Goal: Transaction & Acquisition: Purchase product/service

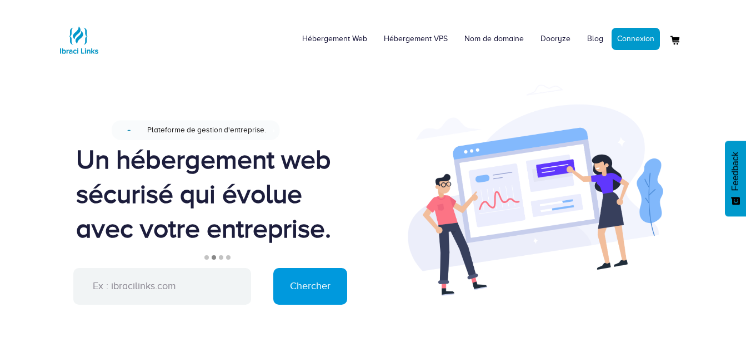
click at [552, 79] on div "Conçu pour une gestion facile du site web. Nouveau Plateforme de gestion d'entr…" at bounding box center [373, 258] width 650 height 392
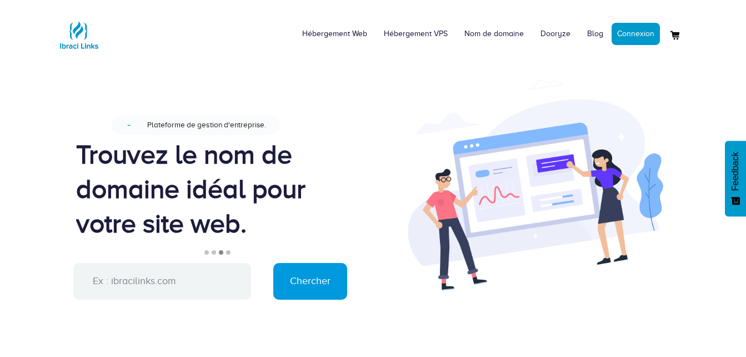
scroll to position [10, 0]
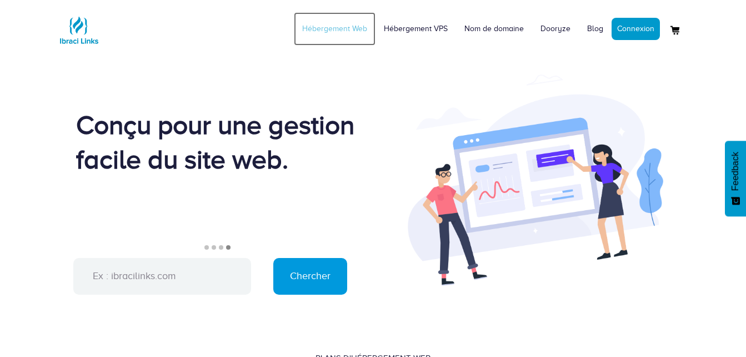
click at [333, 31] on link "Hébergement Web" at bounding box center [335, 28] width 82 height 33
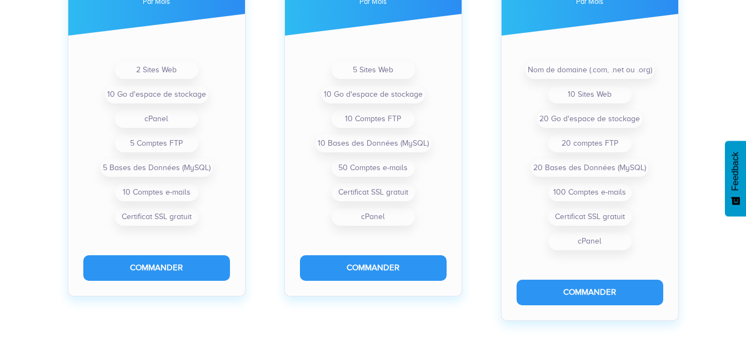
scroll to position [500, 0]
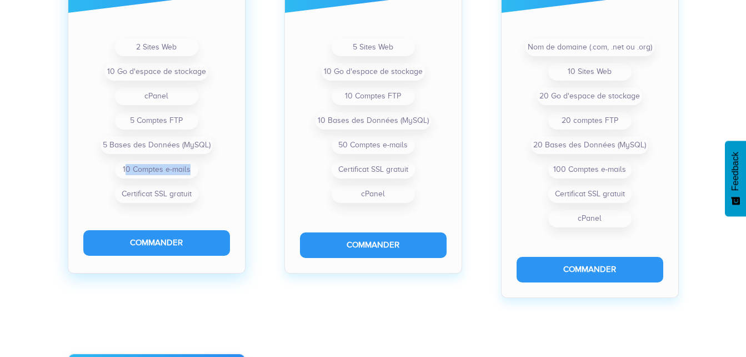
drag, startPoint x: 126, startPoint y: 168, endPoint x: 237, endPoint y: 169, distance: 110.5
click at [237, 169] on div "2 Sites Web 10 Go d'espace de stockage cPanel 5 Comptes FTP 5 Bases des Données…" at bounding box center [156, 120] width 177 height 171
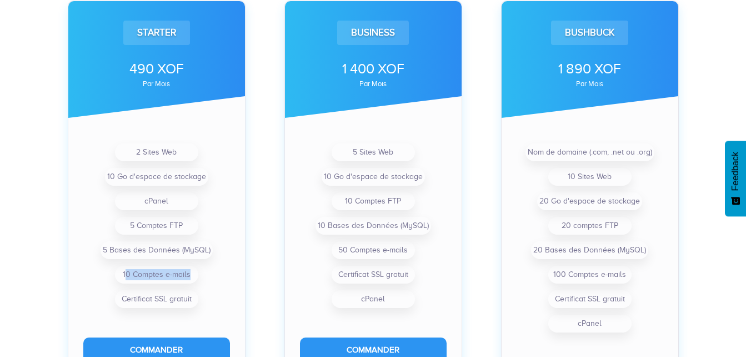
scroll to position [400, 0]
